Goal: Task Accomplishment & Management: Manage account settings

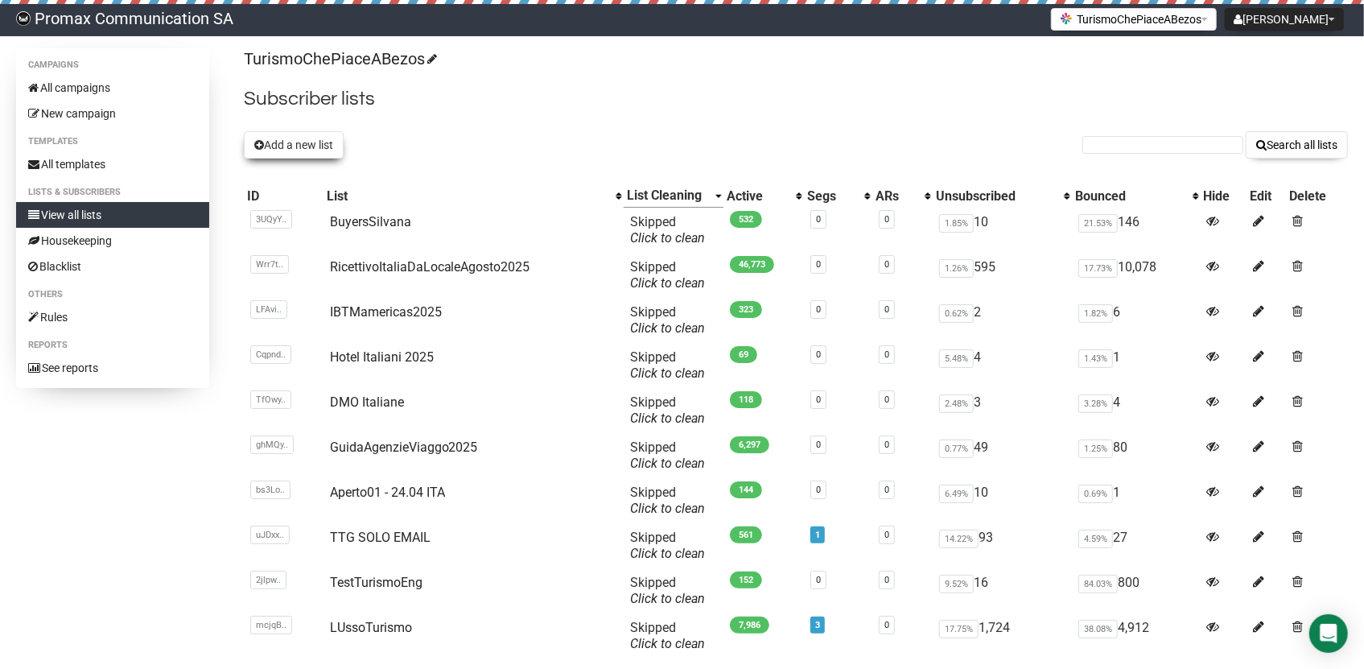
click at [320, 146] on button "Add a new list" at bounding box center [294, 144] width 100 height 27
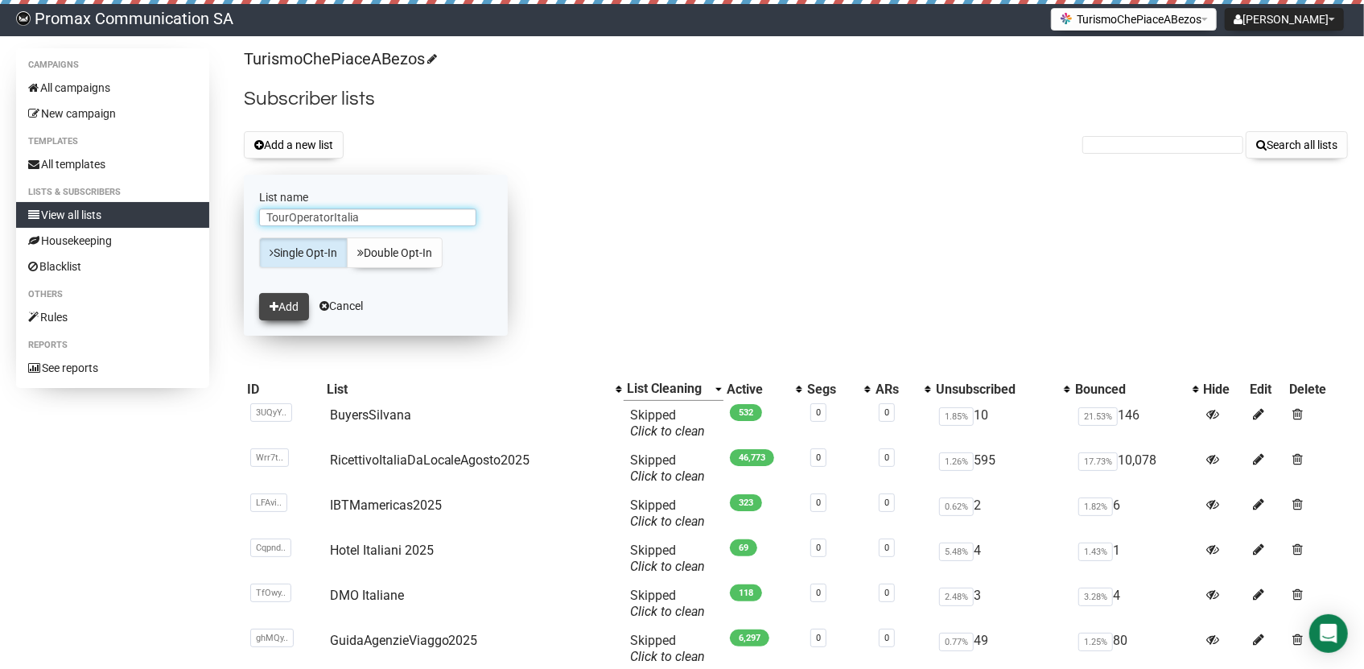
type input "TourOperatorItalia"
click at [270, 301] on icon "submit" at bounding box center [274, 306] width 9 height 11
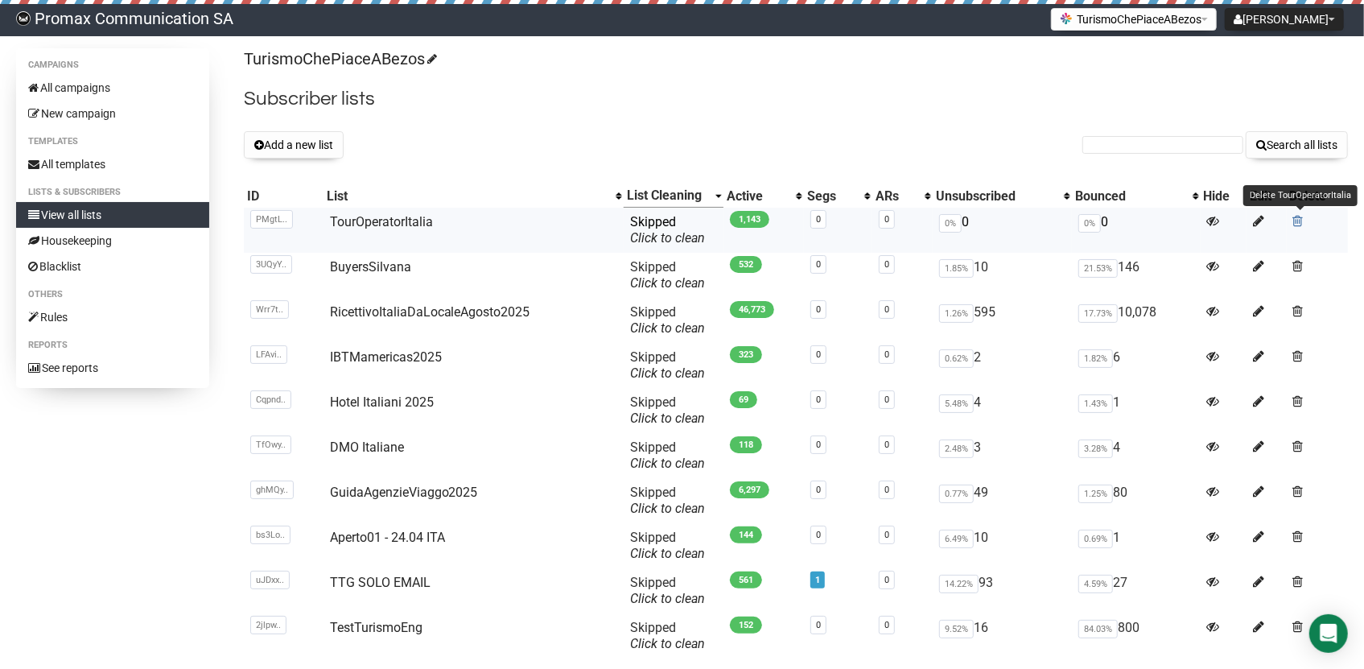
click at [1297, 217] on span at bounding box center [1298, 221] width 10 height 14
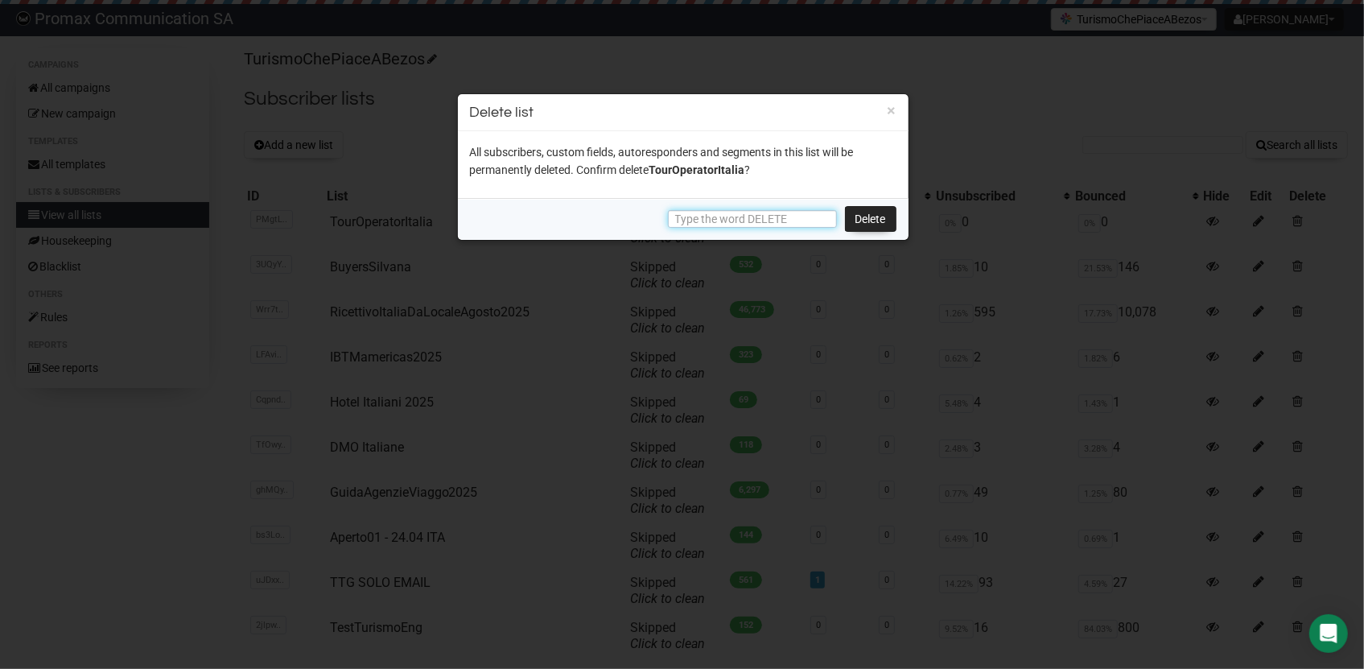
click at [786, 220] on input "text" at bounding box center [752, 219] width 169 height 18
type input "DELETE"
click at [888, 208] on link "Delete" at bounding box center [870, 219] width 51 height 26
click at [885, 212] on link "Delete" at bounding box center [870, 219] width 51 height 26
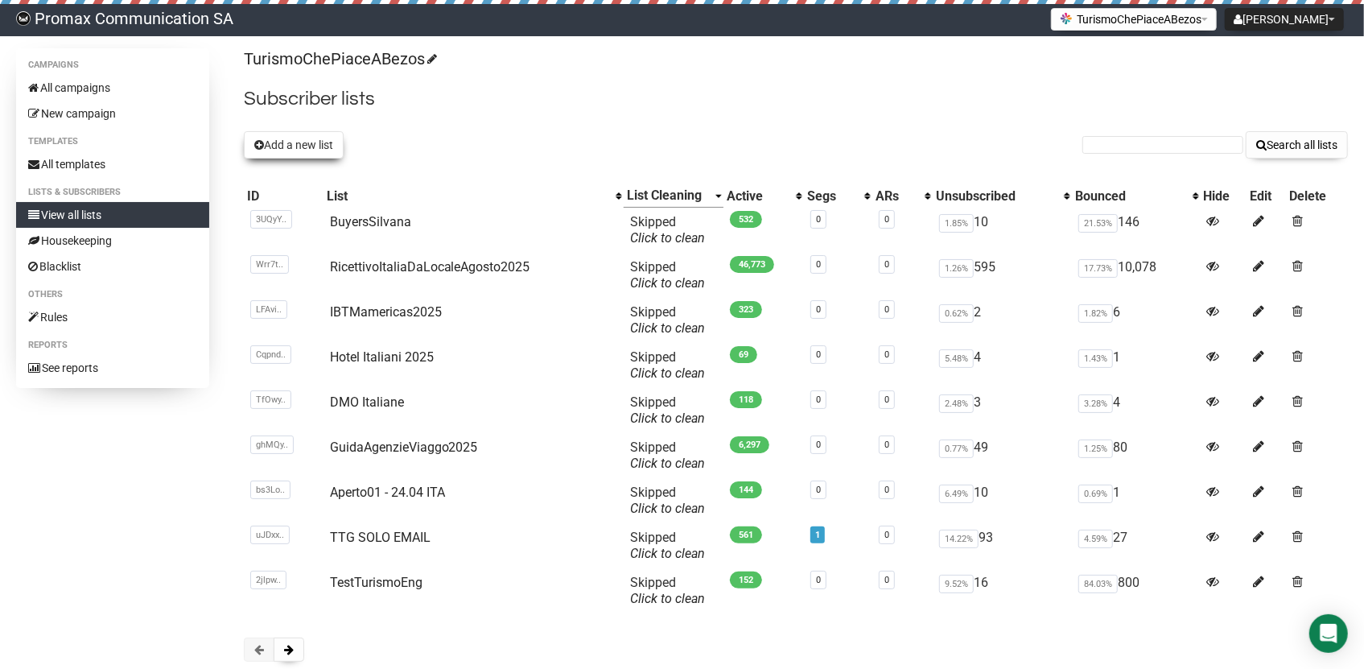
click at [278, 146] on button "Add a new list" at bounding box center [294, 144] width 100 height 27
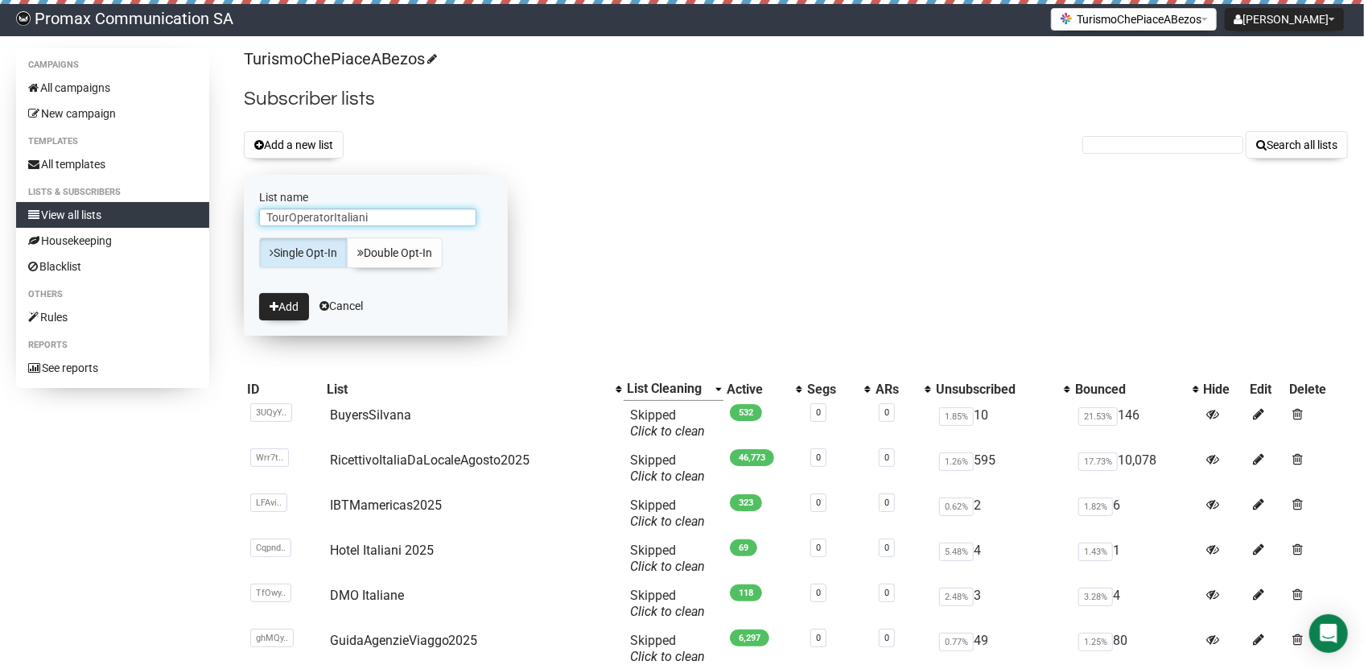
type input "TourOperatorItaliani"
click at [259, 293] on button "Add" at bounding box center [284, 306] width 50 height 27
